Goal: Task Accomplishment & Management: Complete application form

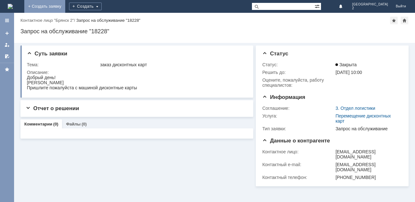
click at [65, 4] on link "+ Создать заявку" at bounding box center [44, 6] width 41 height 13
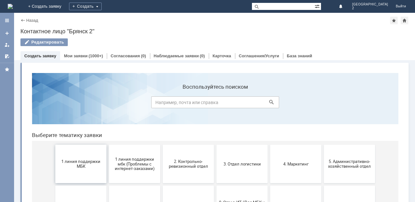
click at [74, 165] on span "1 линия поддержки МБК" at bounding box center [80, 164] width 47 height 10
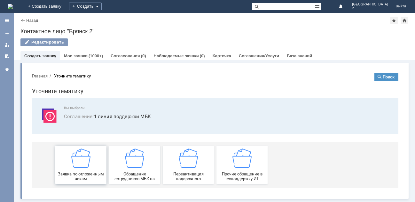
click at [80, 171] on div "Заявка по отложенным чекам" at bounding box center [80, 164] width 47 height 33
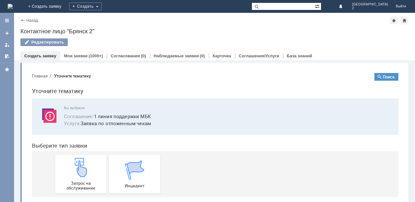
click at [80, 171] on img at bounding box center [80, 167] width 19 height 19
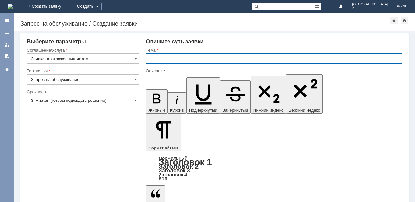
click at [151, 60] on input "text" at bounding box center [274, 58] width 256 height 10
type input "Отлож.чек Бр2"
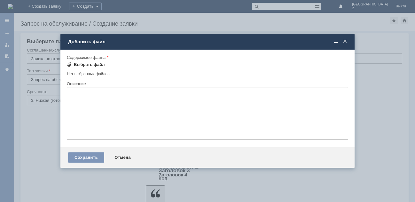
click at [94, 65] on div "Выбрать файл" at bounding box center [89, 64] width 31 height 5
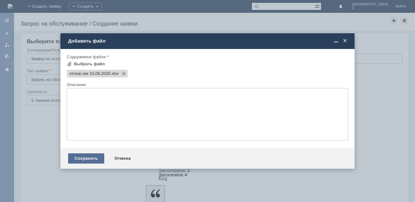
click at [90, 158] on div "Сохранить" at bounding box center [86, 158] width 36 height 10
